Goal: Transaction & Acquisition: Book appointment/travel/reservation

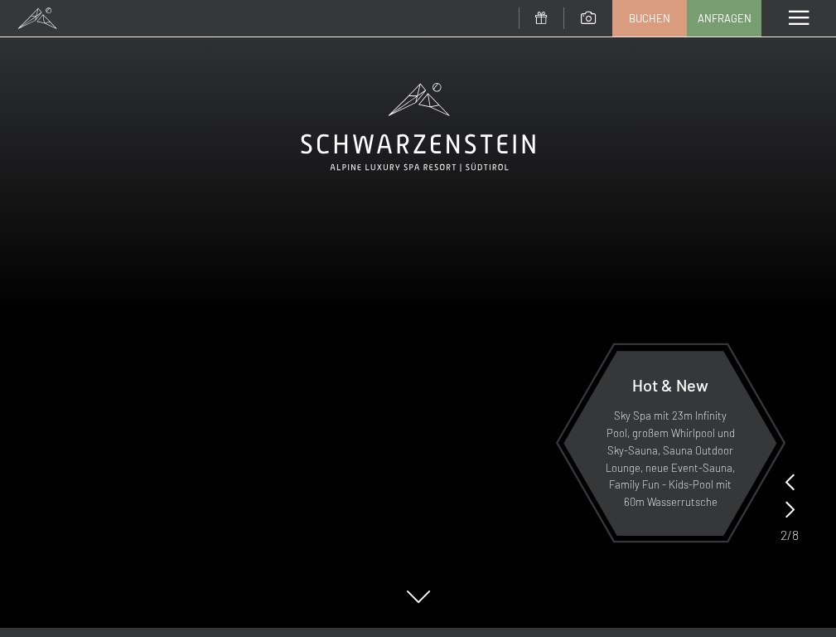
click at [650, 18] on span "Buchen" at bounding box center [649, 18] width 41 height 15
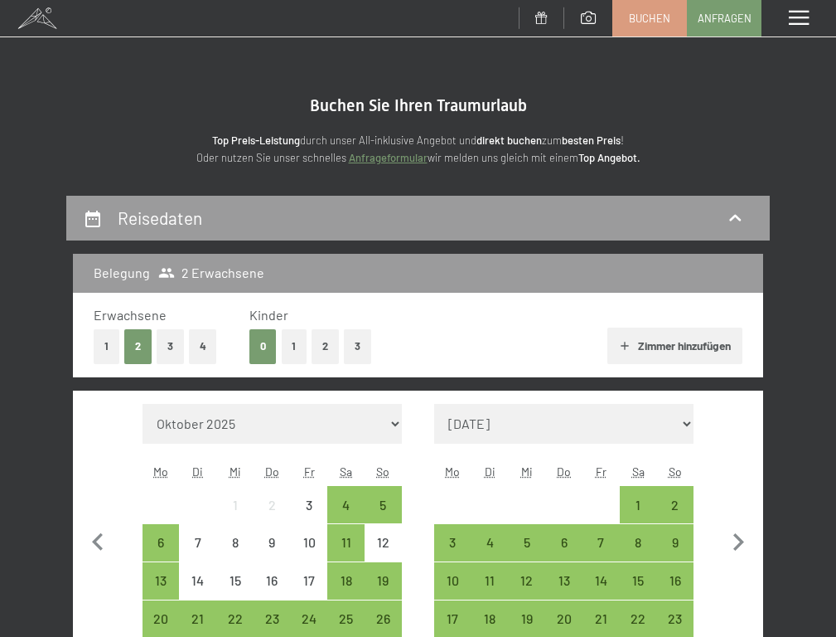
click at [346, 523] on div "4" at bounding box center [346, 515] width 34 height 34
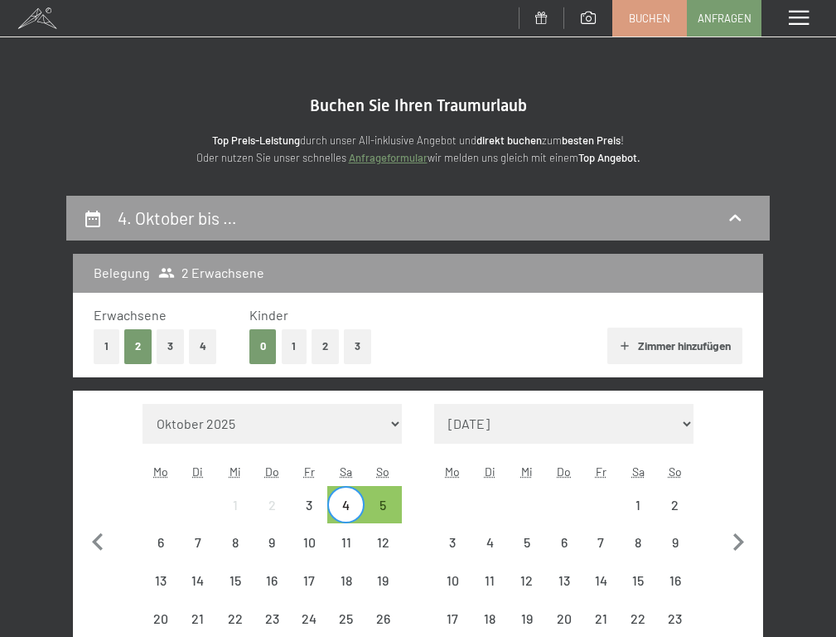
click at [383, 523] on div "5" at bounding box center [383, 515] width 34 height 34
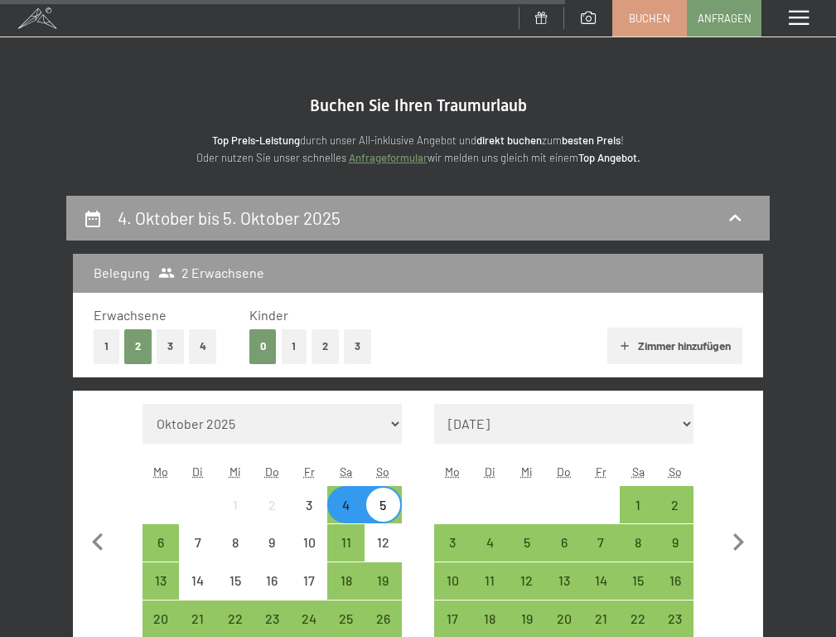
scroll to position [1126, 0]
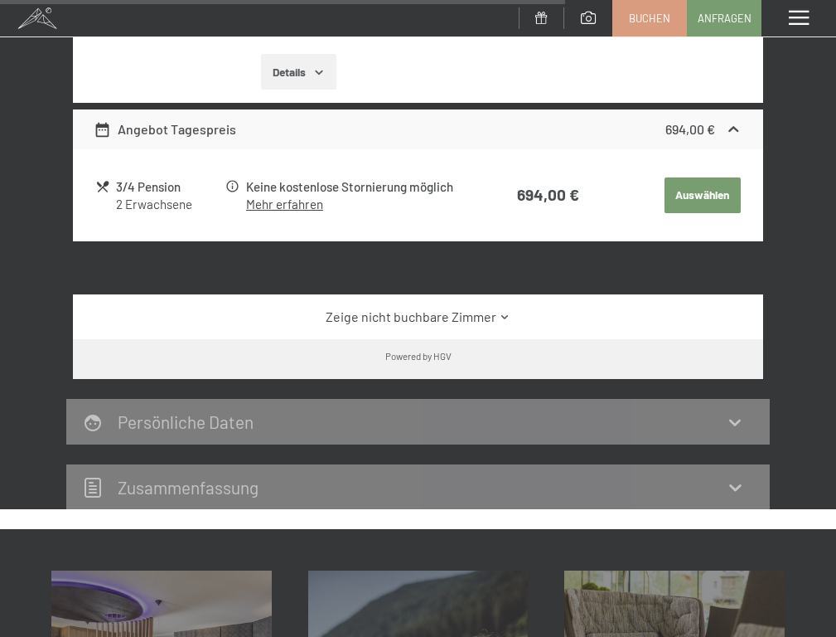
click at [418, 318] on link "Zeige nicht buchbare Zimmer" at bounding box center [418, 316] width 649 height 18
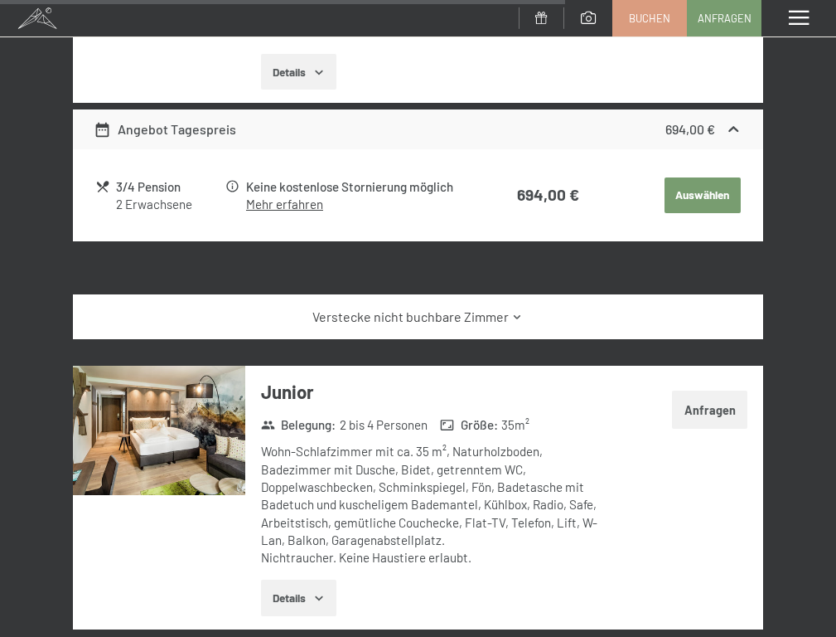
click at [298, 73] on button "Details" at bounding box center [298, 72] width 75 height 36
